Goal: Understand process/instructions: Learn how to perform a task or action

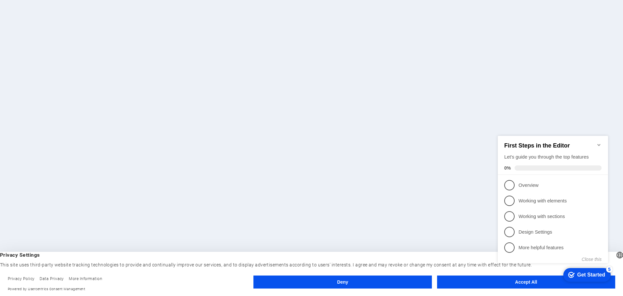
click at [499, 278] on div "checkmark Get Started 5 First Steps in the Editor Let's guide you through the t…" at bounding box center [554, 205] width 118 height 158
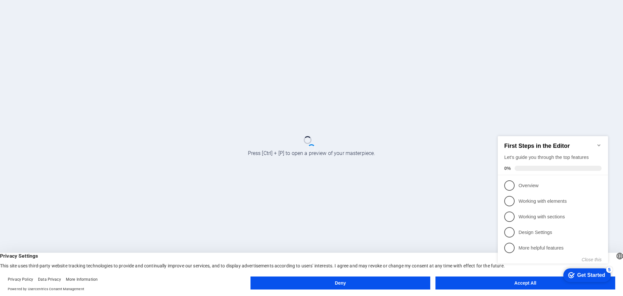
click at [490, 283] on button "Accept All" at bounding box center [526, 282] width 180 height 13
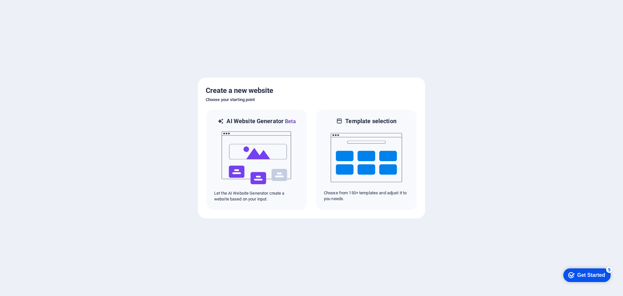
click at [589, 273] on div "Get Started" at bounding box center [591, 275] width 28 height 6
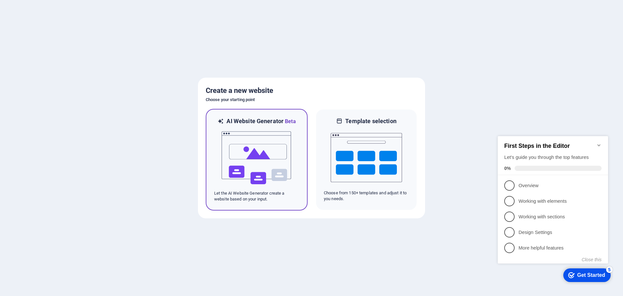
click at [267, 151] on img at bounding box center [256, 157] width 71 height 65
